Goal: Browse casually

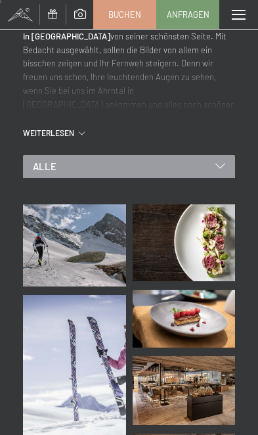
scroll to position [119, 0]
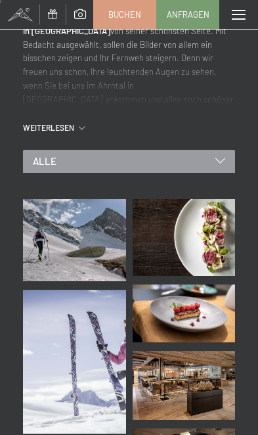
click at [220, 165] on div "Alle" at bounding box center [129, 161] width 212 height 23
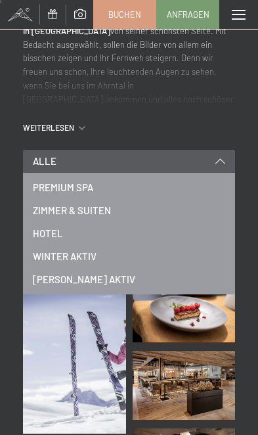
click at [59, 282] on span "[PERSON_NAME] Aktiv" at bounding box center [84, 280] width 103 height 14
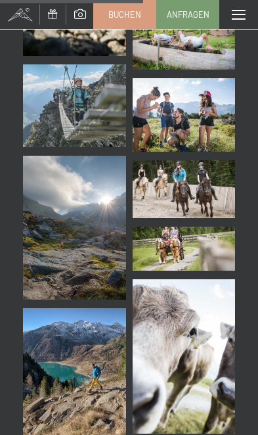
scroll to position [1944, 0]
click at [25, 20] on span at bounding box center [19, 14] width 39 height 29
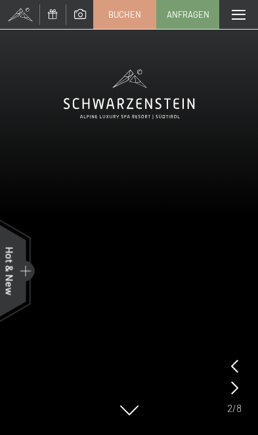
click at [228, 19] on div "Menü" at bounding box center [239, 14] width 39 height 29
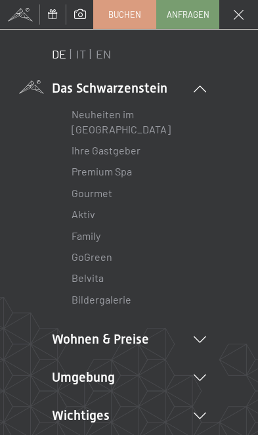
click at [79, 51] on link "IT" at bounding box center [81, 54] width 10 height 14
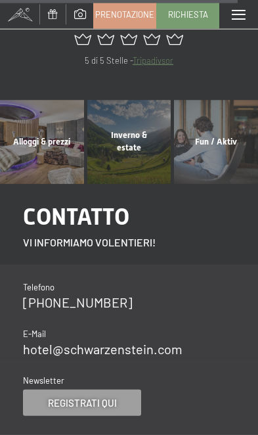
scroll to position [4473, 0]
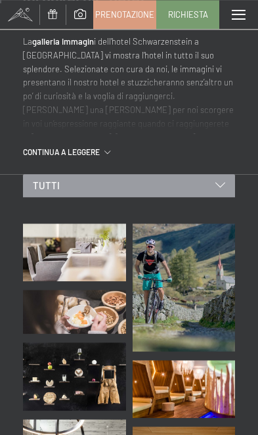
click at [113, 147] on div "continua a leggere" at bounding box center [129, 152] width 212 height 11
